Goal: Task Accomplishment & Management: Complete application form

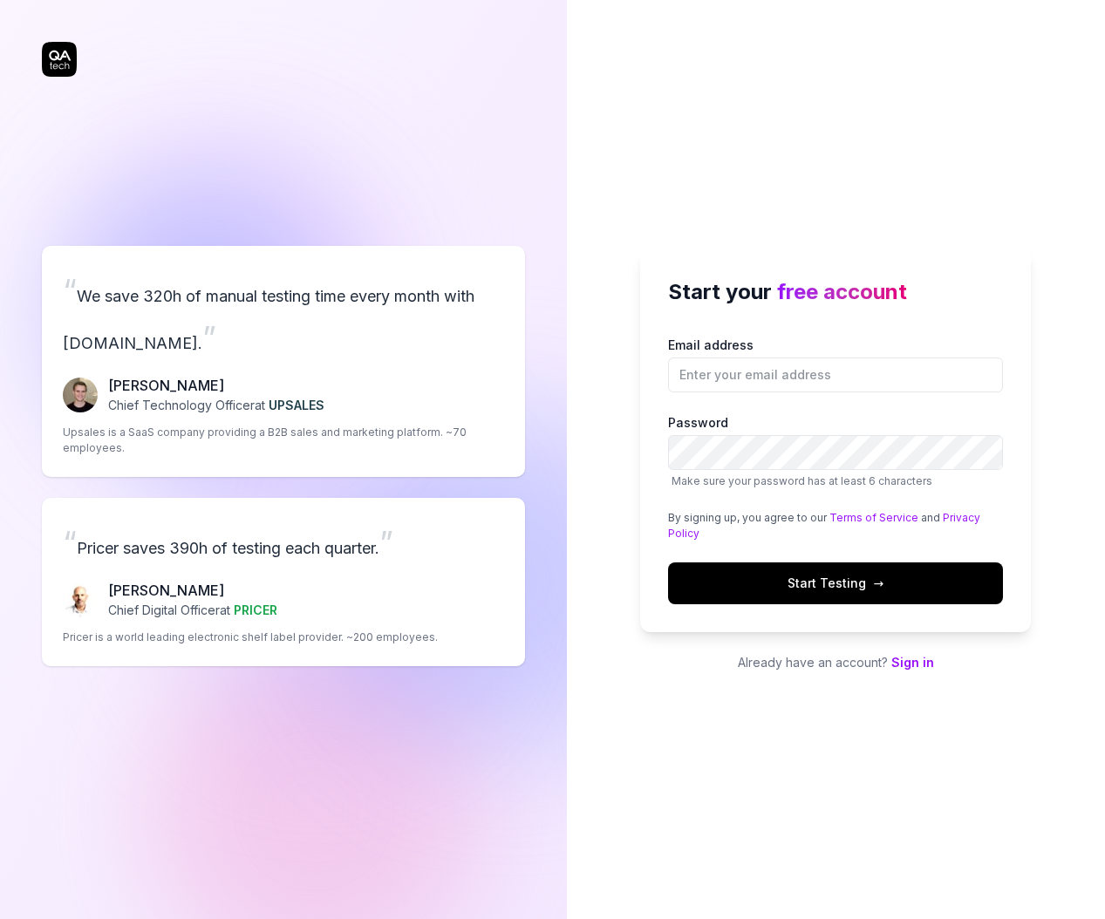
click at [725, 97] on div "Start your free account Email address Password Make sure your password has at l…" at bounding box center [836, 459] width 539 height 919
click at [964, 85] on div "Start your free account Email address Password Make sure your password has at l…" at bounding box center [836, 459] width 539 height 919
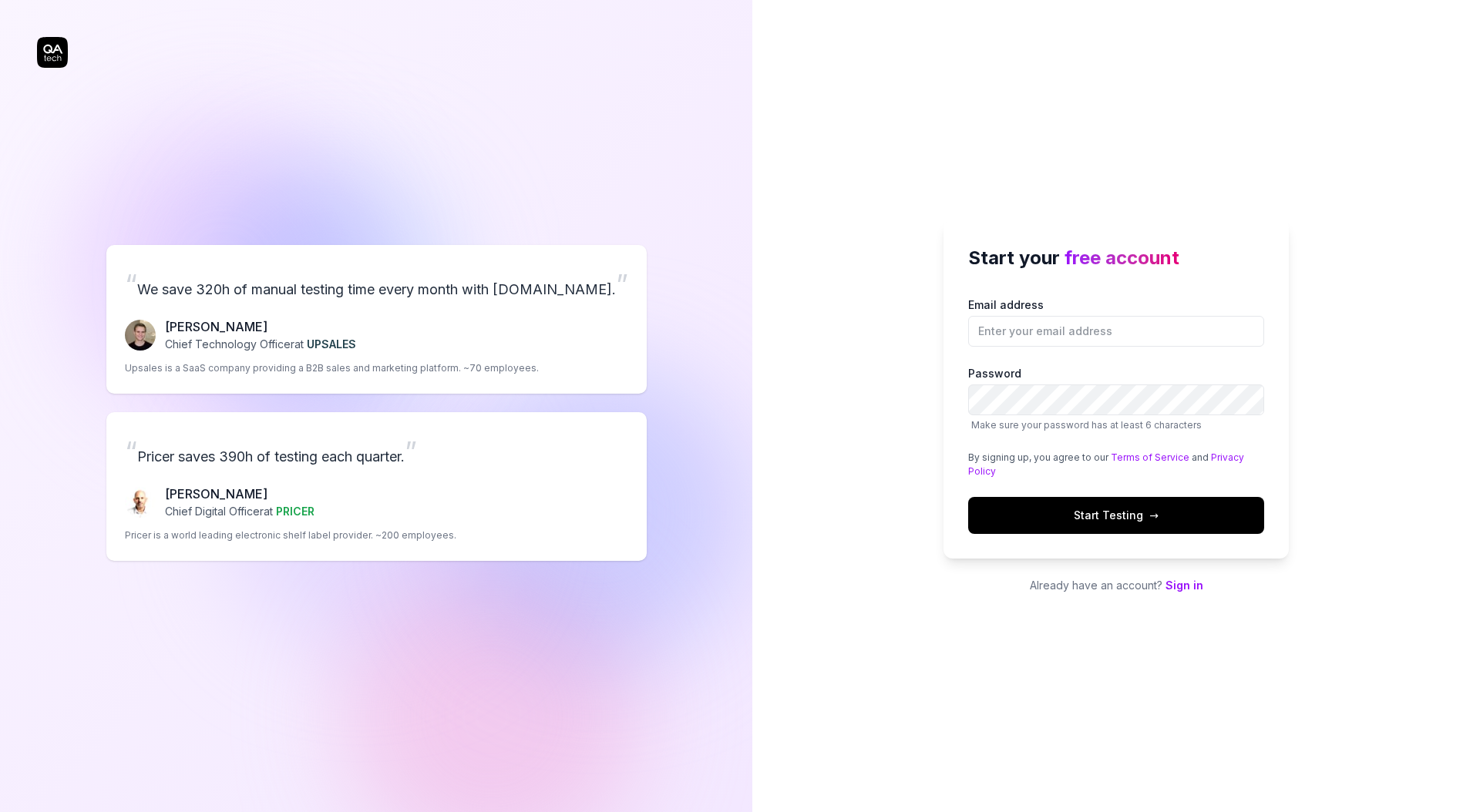
click at [1223, 246] on h2 "Start your free account" at bounding box center [1116, 257] width 296 height 27
drag, startPoint x: 1014, startPoint y: 254, endPoint x: 918, endPoint y: 250, distance: 96.1
click at [918, 250] on div "Start your free account Email address Password Make sure your password has at l…" at bounding box center [1116, 406] width 728 height 812
click at [1161, 250] on span "free account" at bounding box center [1122, 257] width 115 height 22
drag, startPoint x: 1224, startPoint y: 255, endPoint x: 1087, endPoint y: 240, distance: 137.8
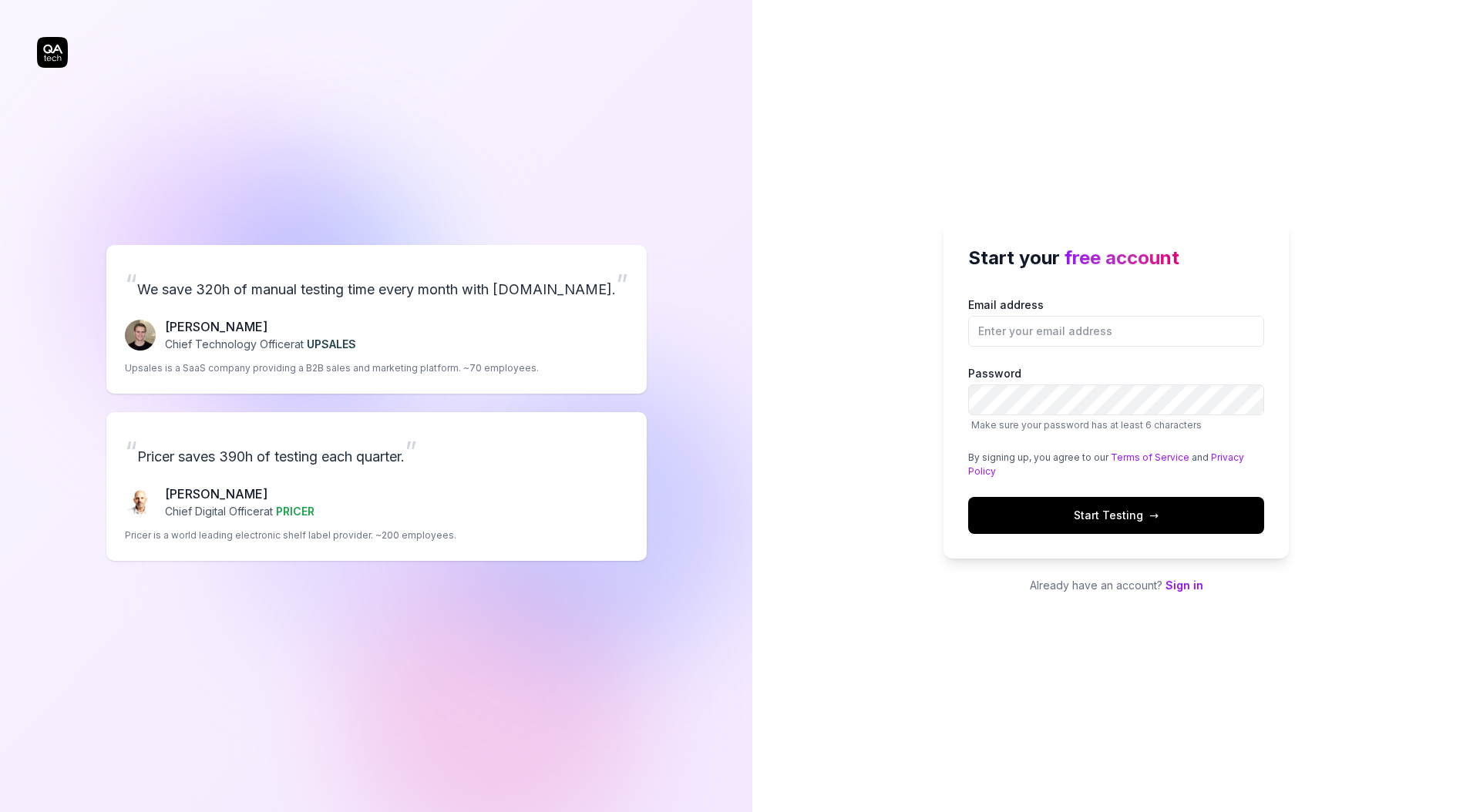
click at [1135, 249] on div "Start your free account Email address Password Make sure your password has at l…" at bounding box center [1116, 390] width 346 height 339
click at [1050, 220] on div "Start your free account Email address Password Make sure your password has at l…" at bounding box center [1116, 390] width 346 height 339
click at [1233, 192] on div "Start your free account Email address Password Make sure your password has at l…" at bounding box center [1116, 406] width 728 height 812
